Goal: Find contact information: Find contact information

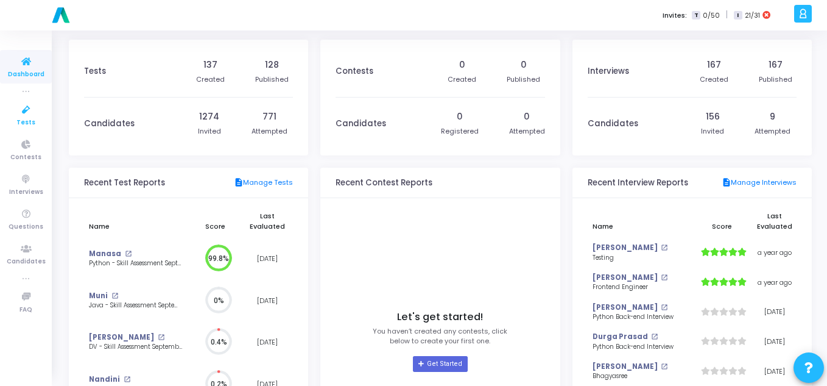
click at [21, 119] on span "Tests" at bounding box center [25, 123] width 19 height 10
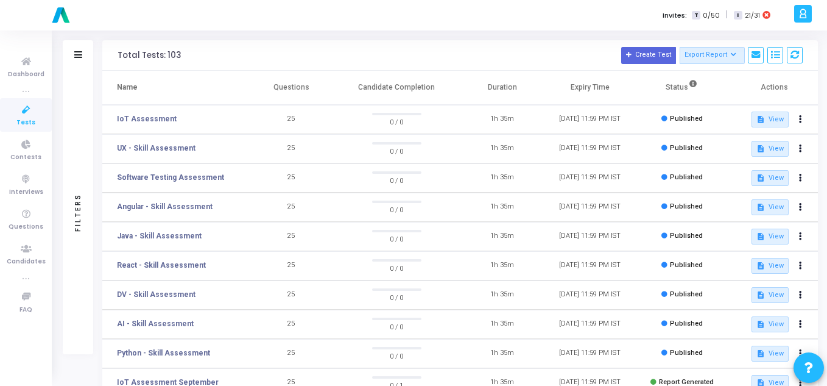
scroll to position [61, 0]
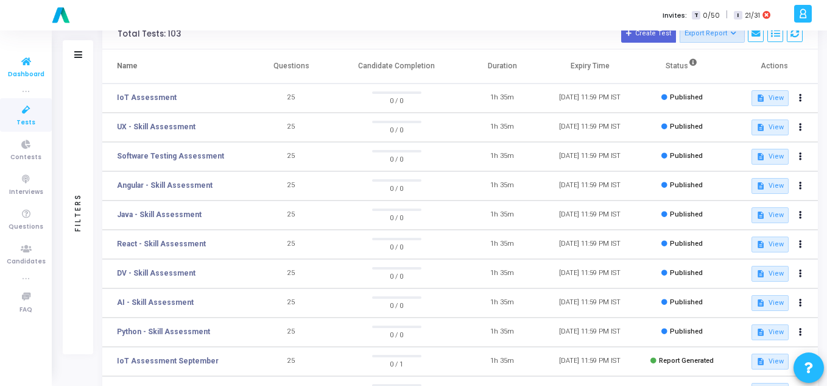
click at [23, 74] on span "Dashboard" at bounding box center [26, 74] width 37 height 10
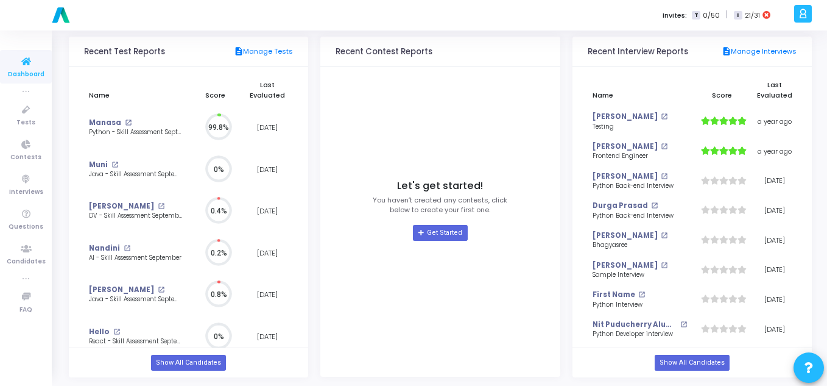
scroll to position [5, 5]
click at [180, 362] on link "Show All Candidates" at bounding box center [188, 363] width 75 height 16
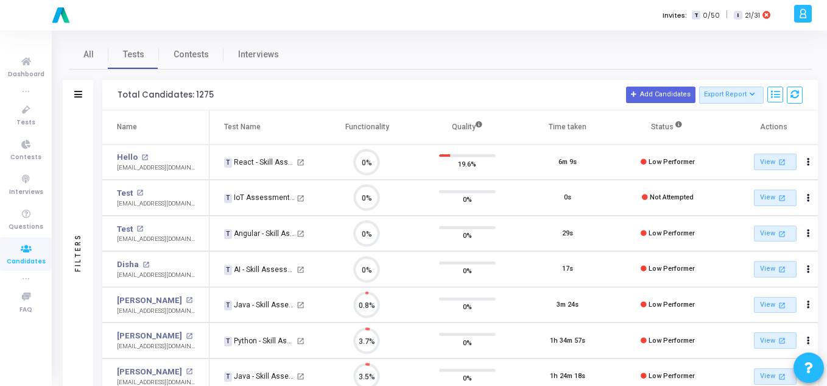
scroll to position [26, 31]
click at [122, 303] on link "[PERSON_NAME]" at bounding box center [149, 300] width 65 height 12
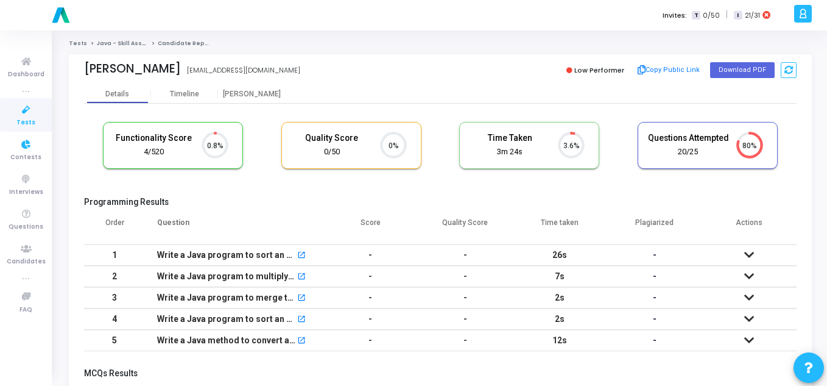
click at [16, 121] on link "Tests" at bounding box center [26, 115] width 52 height 34
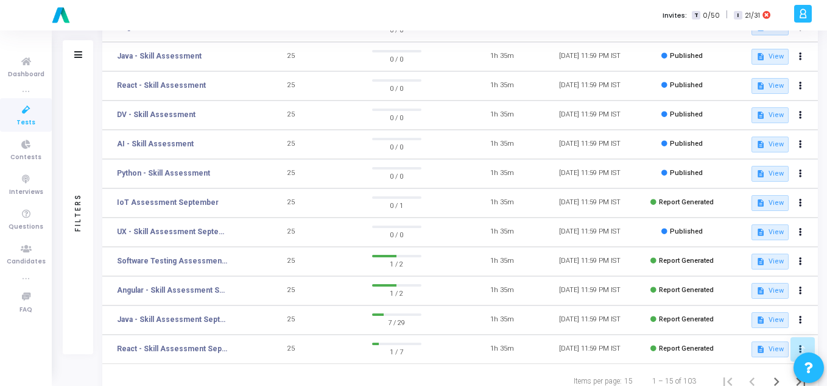
scroll to position [241, 0]
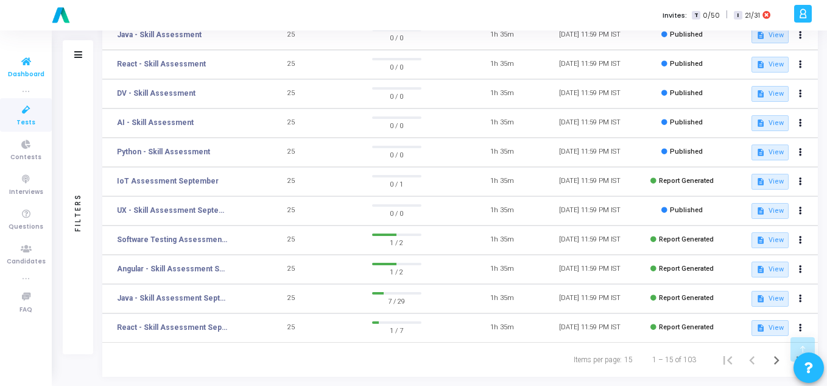
click at [20, 69] on span "Dashboard" at bounding box center [26, 74] width 37 height 10
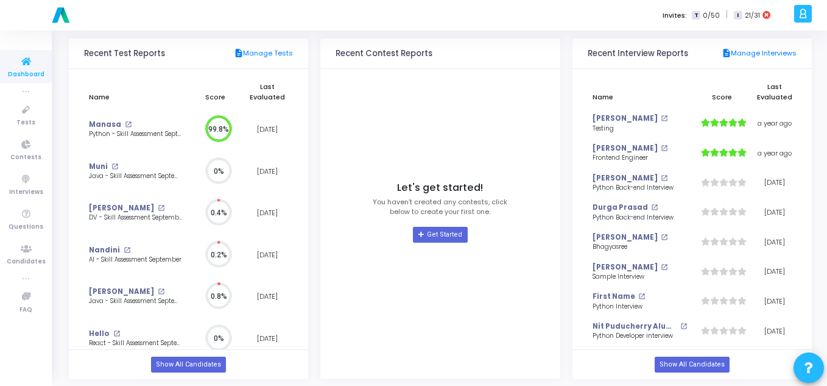
scroll to position [132, 0]
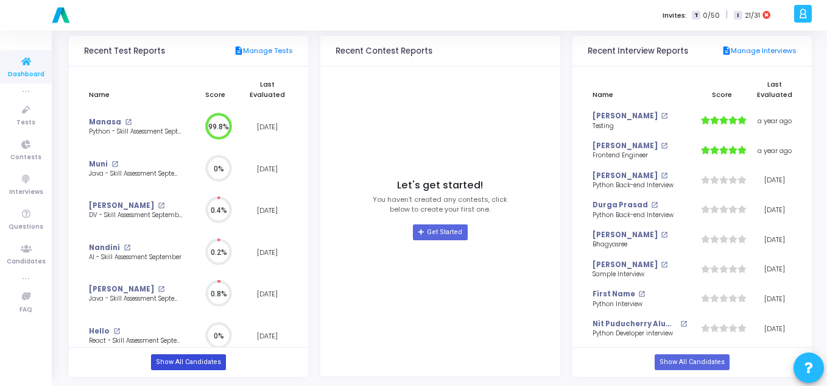
click at [183, 360] on link "Show All Candidates" at bounding box center [188, 362] width 75 height 16
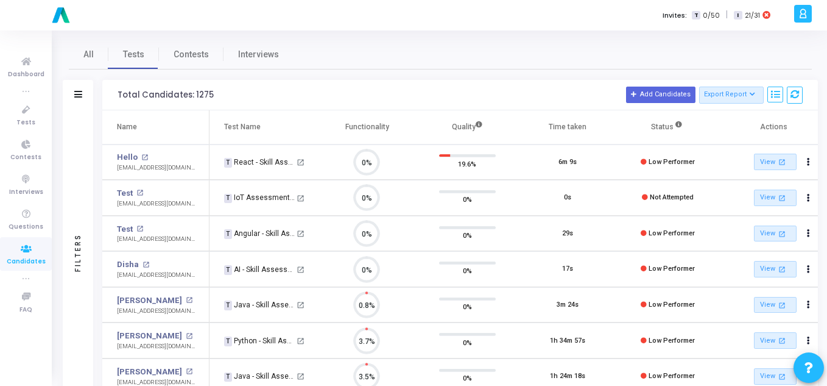
scroll to position [26, 31]
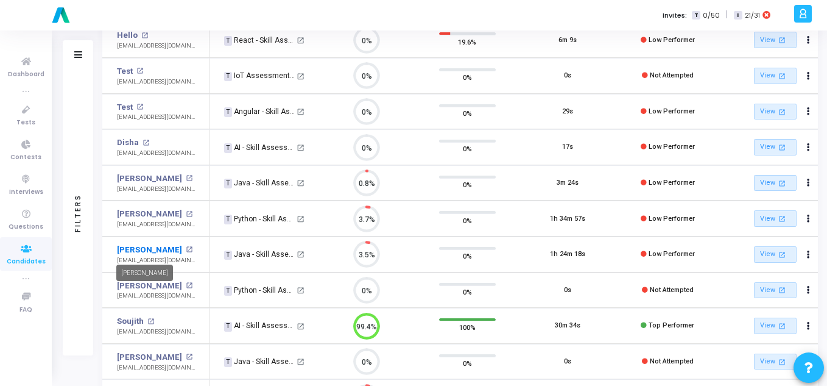
click at [134, 249] on link "[PERSON_NAME]" at bounding box center [149, 250] width 65 height 12
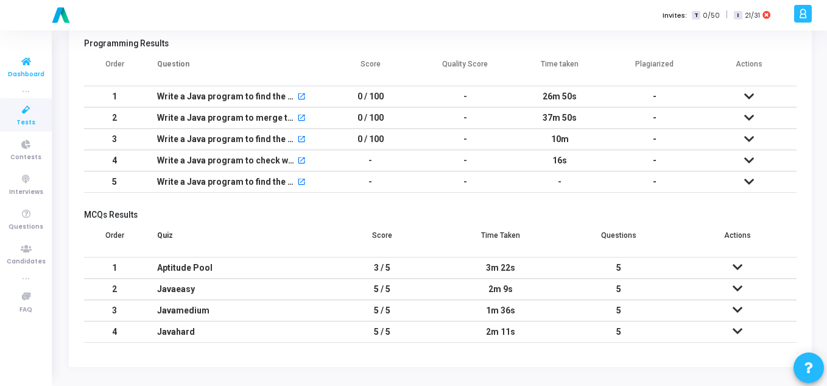
click at [27, 62] on icon at bounding box center [26, 61] width 26 height 15
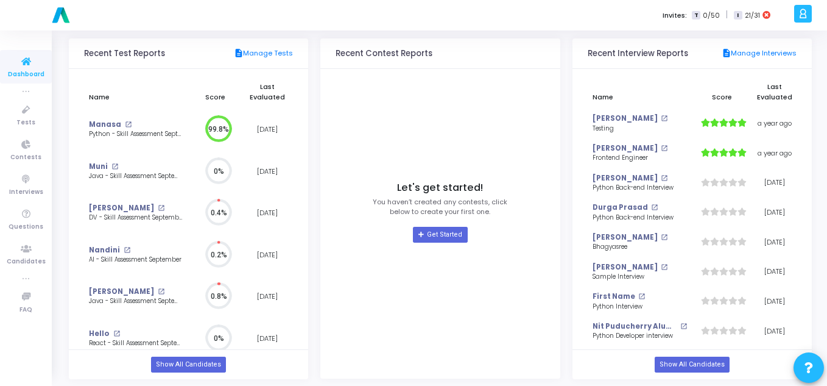
scroll to position [132, 0]
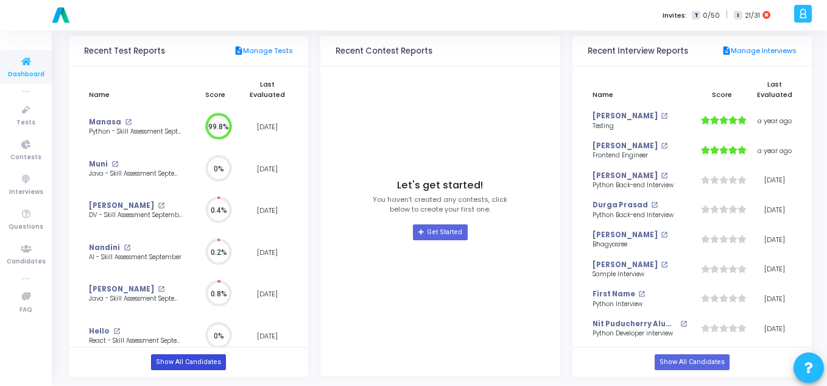
click at [179, 364] on link "Show All Candidates" at bounding box center [188, 362] width 75 height 16
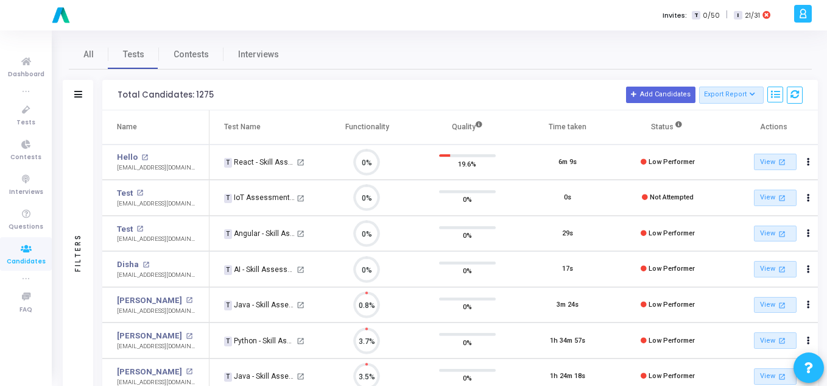
scroll to position [26, 31]
click at [25, 62] on icon at bounding box center [26, 61] width 26 height 15
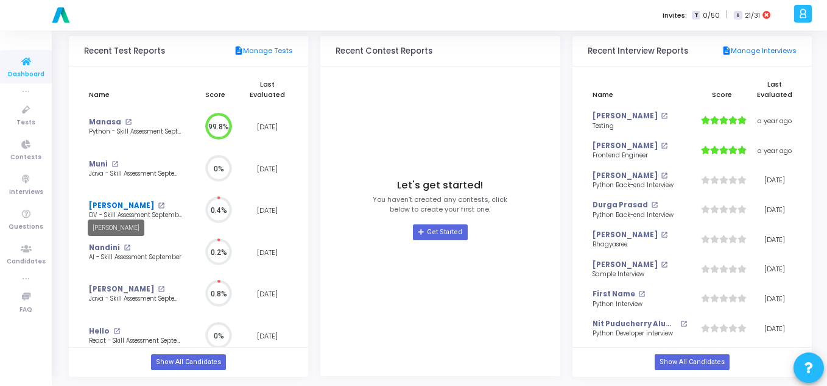
click at [110, 207] on link "[PERSON_NAME]" at bounding box center [121, 205] width 65 height 10
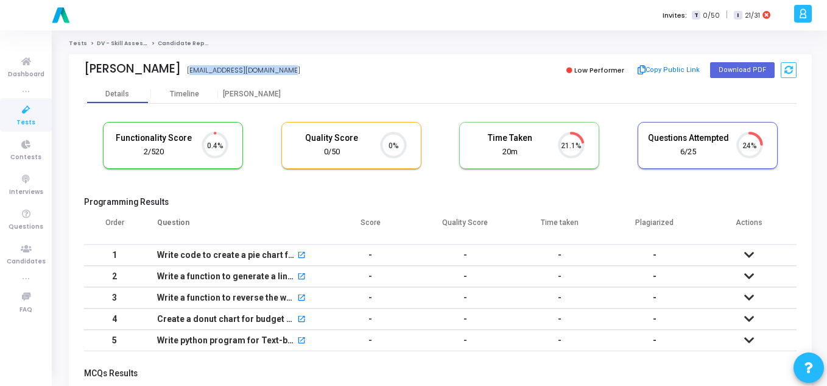
drag, startPoint x: 185, startPoint y: 72, endPoint x: 299, endPoint y: 74, distance: 114.5
click at [299, 74] on div "[PERSON_NAME] [EMAIL_ADDRESS][DOMAIN_NAME]" at bounding box center [259, 71] width 350 height 18
copy div "[EMAIL_ADDRESS][DOMAIN_NAME]"
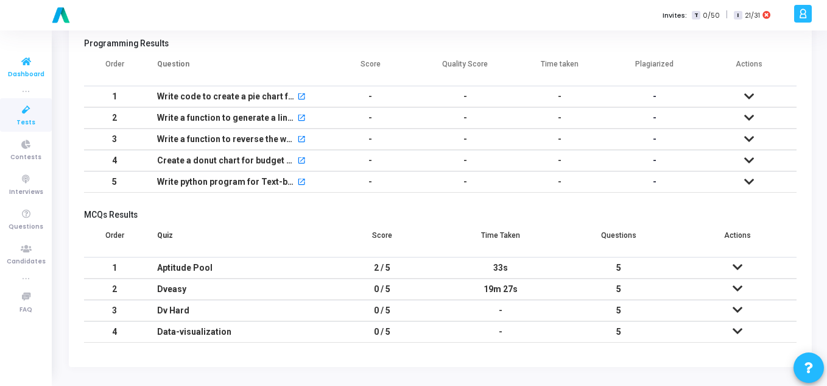
click at [24, 62] on icon at bounding box center [26, 61] width 26 height 15
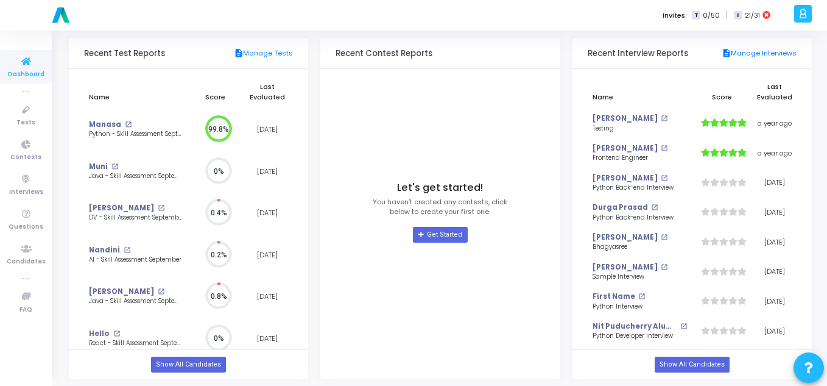
scroll to position [132, 0]
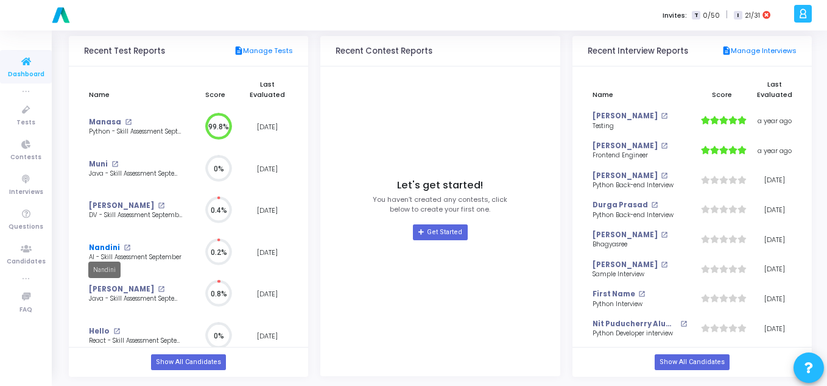
click at [99, 244] on link "Nandini" at bounding box center [104, 247] width 31 height 10
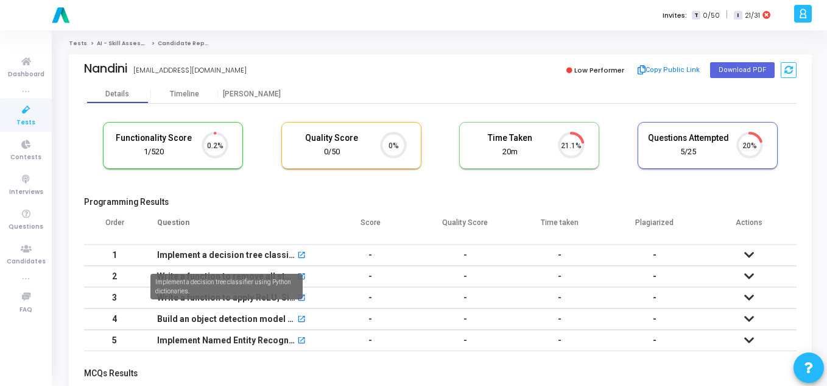
scroll to position [5, 5]
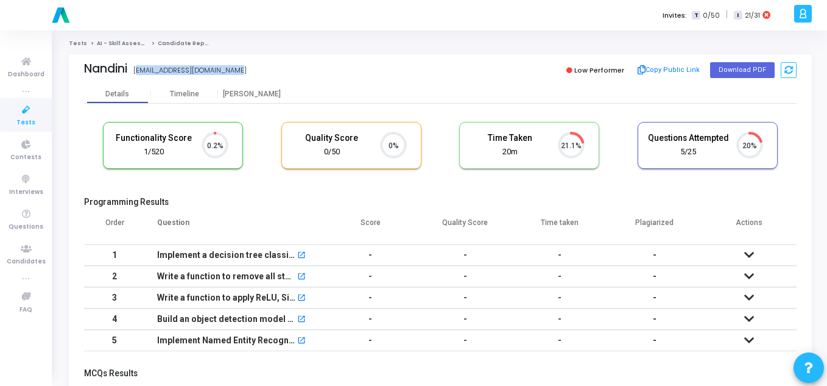
drag, startPoint x: 235, startPoint y: 72, endPoint x: 135, endPoint y: 68, distance: 100.6
click at [135, 68] on div "Nandini [EMAIL_ADDRESS][DOMAIN_NAME]" at bounding box center [259, 71] width 350 height 18
copy div "[EMAIL_ADDRESS][DOMAIN_NAME]"
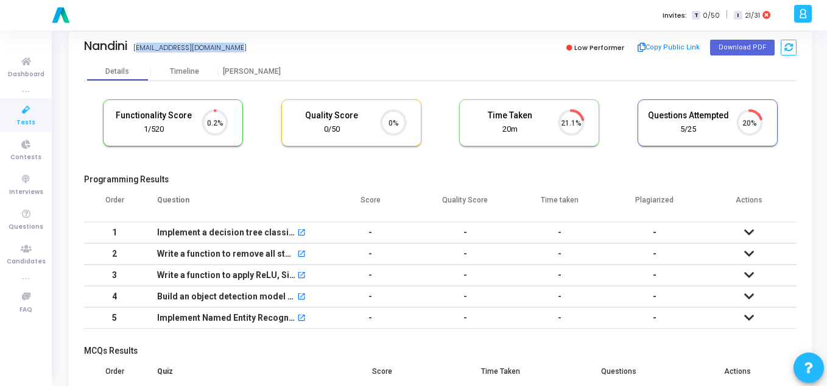
scroll to position [0, 0]
